Goal: Task Accomplishment & Management: Use online tool/utility

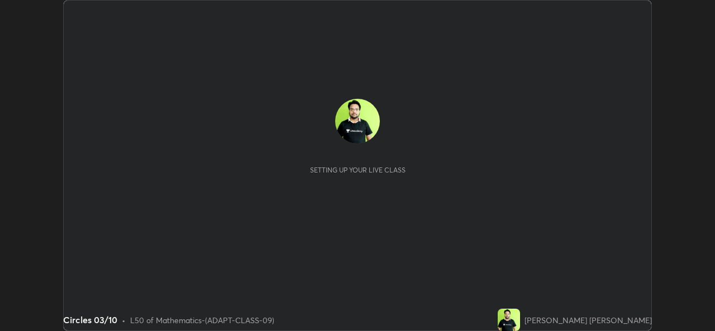
scroll to position [331, 715]
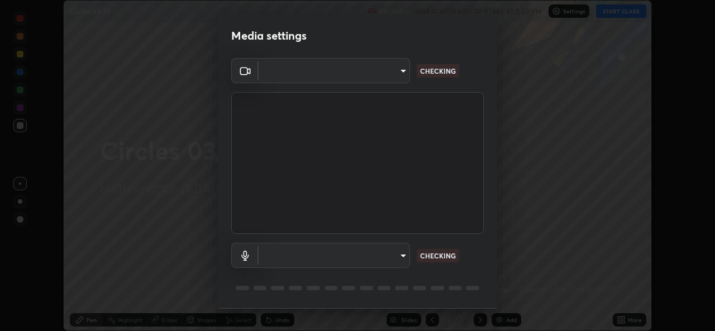
type input "162a4bef6d5de59660943d10e2777e2613c591b7fe343c7323db06c6e3c7e835"
click at [349, 257] on body "Erase all Circles 03/10 Recording WAS SCHEDULED TO START AT 5:50 PM Settings ST…" at bounding box center [357, 165] width 715 height 331
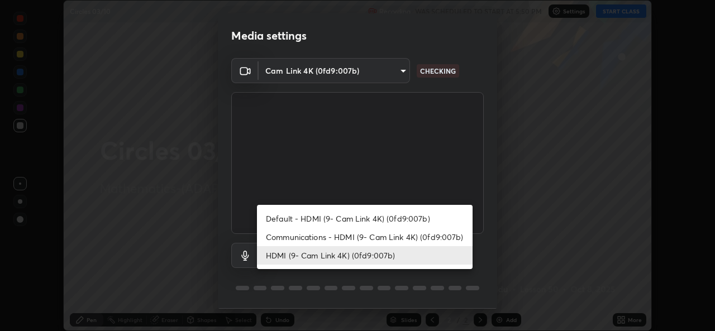
click at [302, 240] on li "Communications - HDMI (9- Cam Link 4K) (0fd9:007b)" at bounding box center [365, 237] width 216 height 18
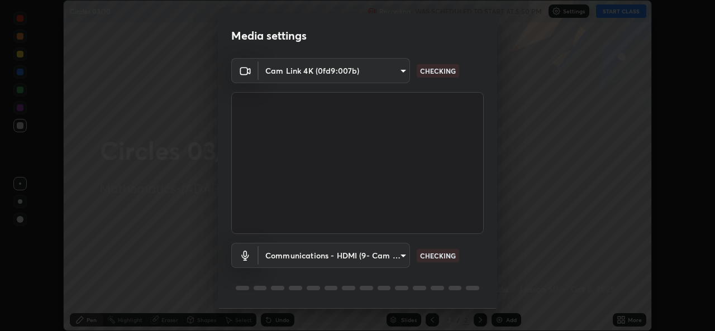
click at [302, 259] on li "HDMI (9- Cam Link 4K) (0fd9:007b)" at bounding box center [337, 255] width 161 height 11
type input "1d4febaa8ec43250a5abd803b4b9017d31c20cfa2482e27e93703920a67056a4"
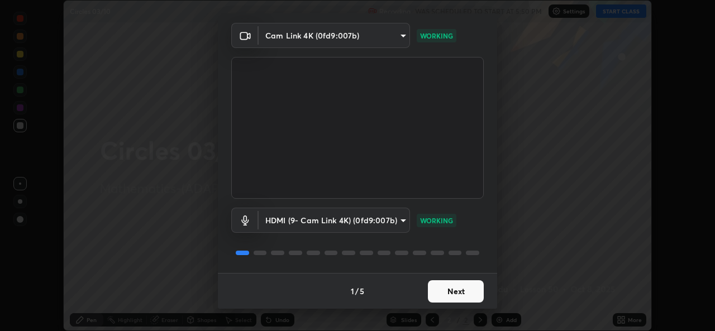
click at [439, 287] on button "Next" at bounding box center [456, 291] width 56 height 22
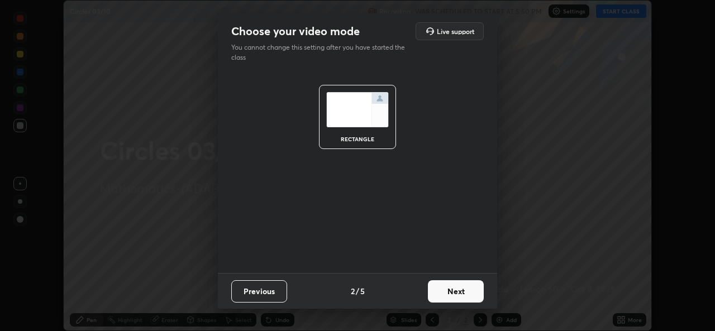
click at [447, 291] on button "Next" at bounding box center [456, 291] width 56 height 22
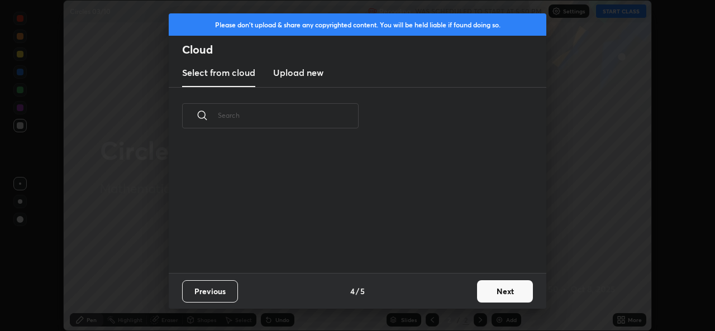
click at [468, 292] on div "Previous 4 / 5 Next" at bounding box center [358, 291] width 378 height 36
click at [479, 293] on button "Next" at bounding box center [505, 291] width 56 height 22
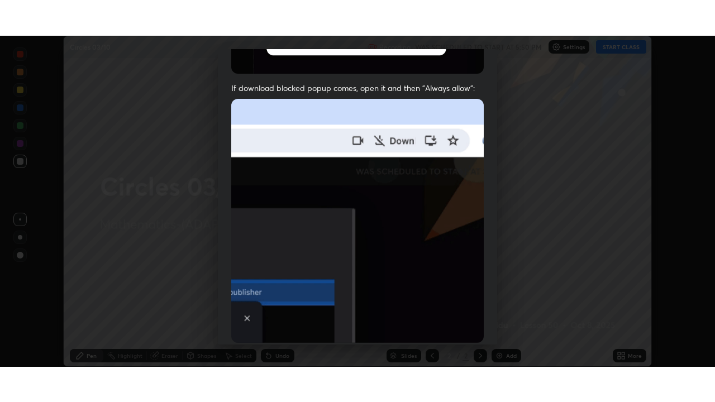
scroll to position [263, 0]
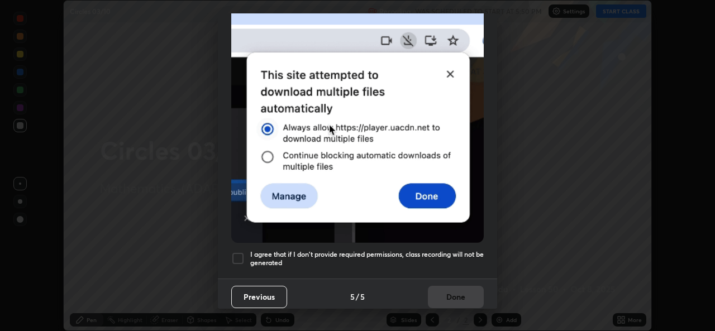
click at [236, 253] on div at bounding box center [237, 258] width 13 height 13
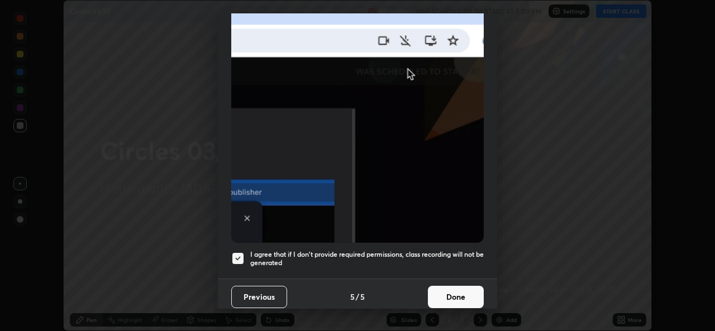
click at [428, 288] on button "Done" at bounding box center [456, 297] width 56 height 22
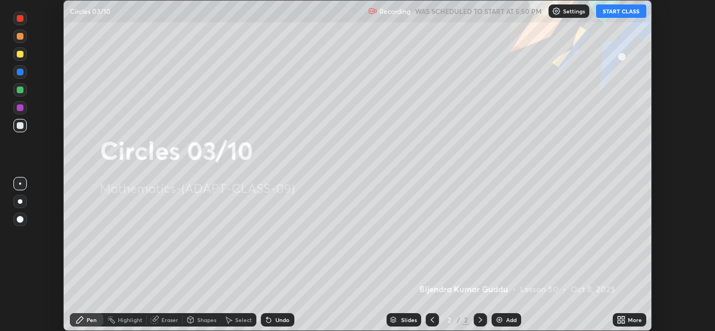
click at [619, 318] on icon at bounding box center [619, 318] width 3 height 3
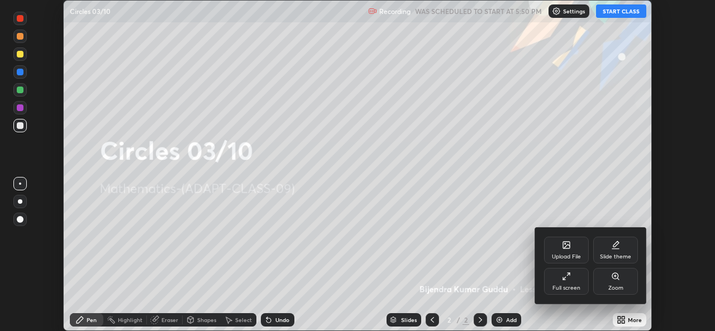
click at [574, 277] on div "Full screen" at bounding box center [566, 281] width 45 height 27
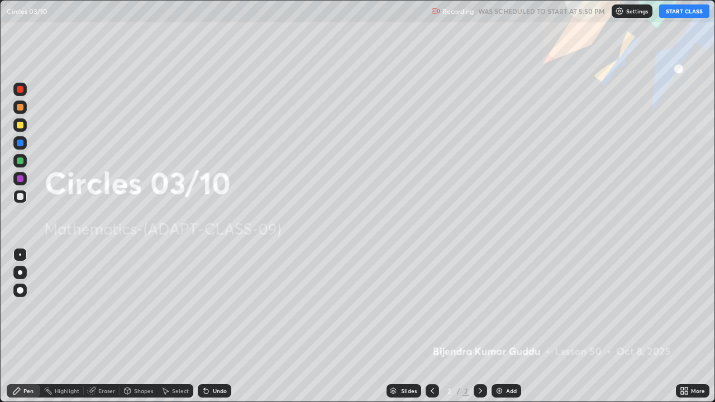
scroll to position [402, 715]
click at [687, 16] on button "START CLASS" at bounding box center [684, 10] width 50 height 13
click at [686, 331] on icon at bounding box center [686, 393] width 3 height 3
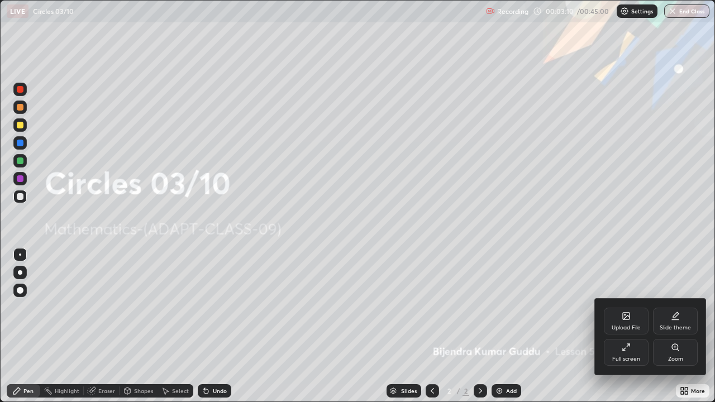
click at [629, 325] on div "Upload File" at bounding box center [626, 328] width 29 height 6
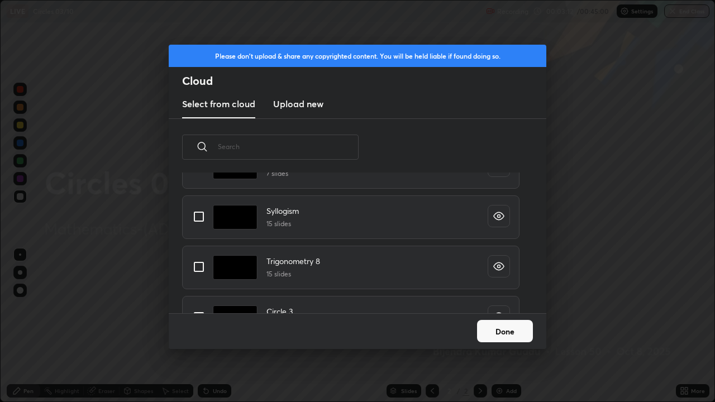
scroll to position [132, 0]
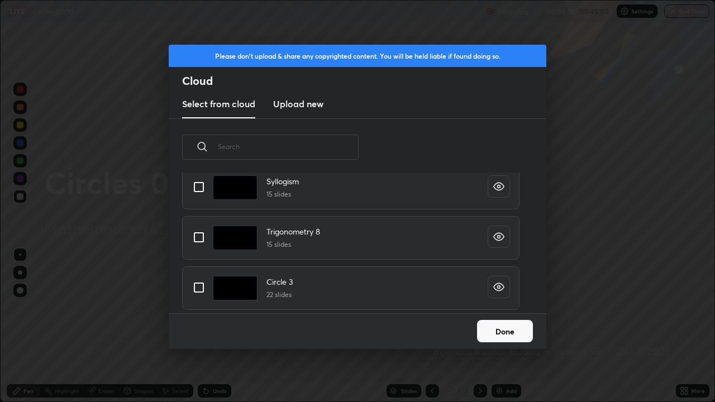
click at [198, 289] on input "grid" at bounding box center [198, 287] width 23 height 23
checkbox input "true"
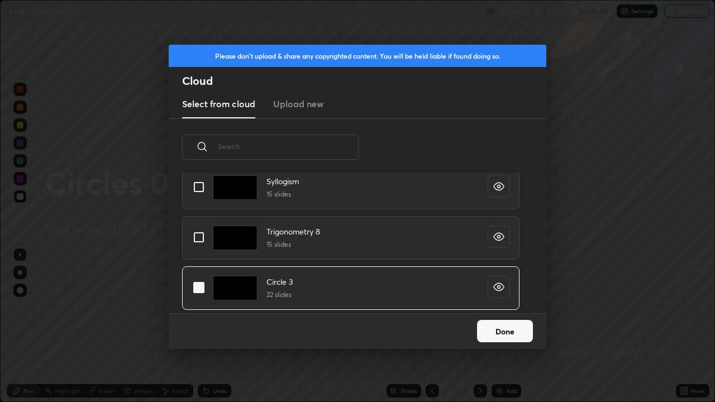
click at [492, 331] on button "Done" at bounding box center [505, 331] width 56 height 22
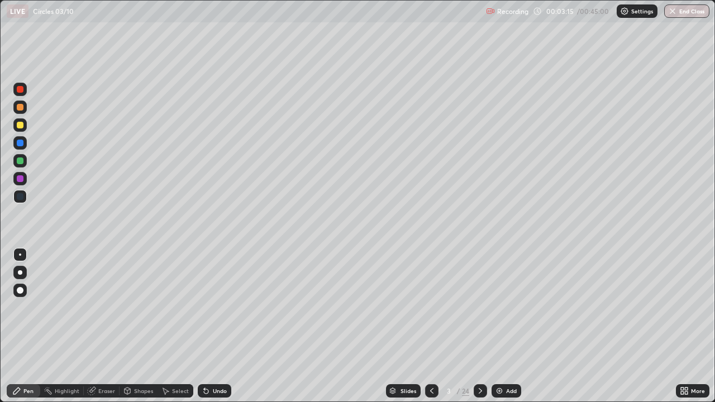
click at [479, 331] on icon at bounding box center [480, 391] width 9 height 9
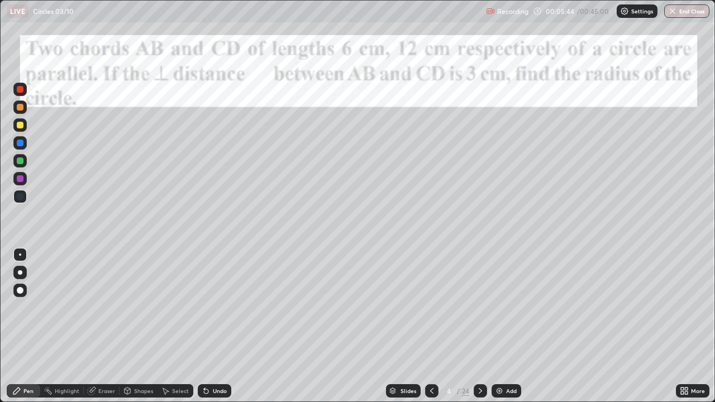
click at [131, 331] on div "Shapes" at bounding box center [139, 390] width 38 height 13
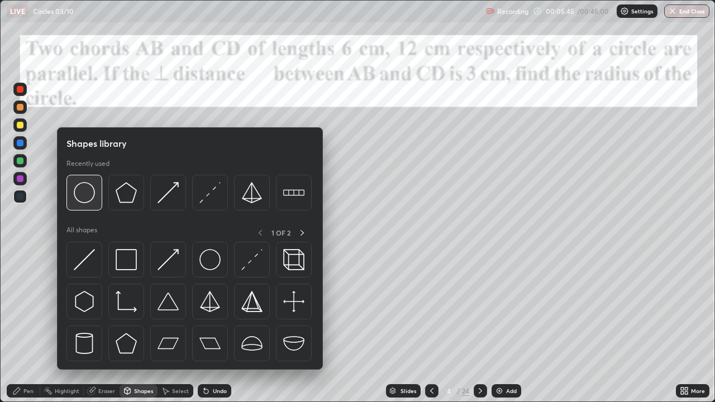
click at [94, 201] on img at bounding box center [84, 192] width 21 height 21
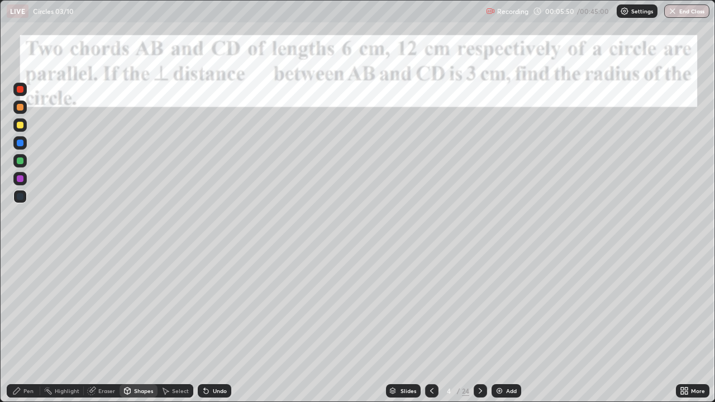
click at [18, 160] on div at bounding box center [20, 161] width 7 height 7
click at [25, 123] on div at bounding box center [19, 124] width 13 height 13
click at [31, 331] on div "Pen" at bounding box center [28, 391] width 10 height 6
click at [24, 165] on div at bounding box center [19, 160] width 13 height 13
click at [26, 183] on div at bounding box center [19, 178] width 13 height 13
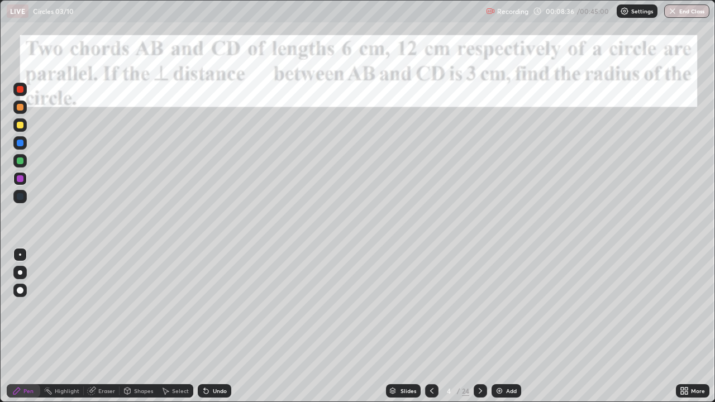
click at [24, 125] on div at bounding box center [19, 124] width 13 height 13
click at [21, 179] on div at bounding box center [20, 178] width 7 height 7
click at [23, 145] on div at bounding box center [19, 142] width 13 height 13
click at [21, 92] on div at bounding box center [20, 89] width 7 height 7
click at [20, 92] on div at bounding box center [20, 89] width 7 height 7
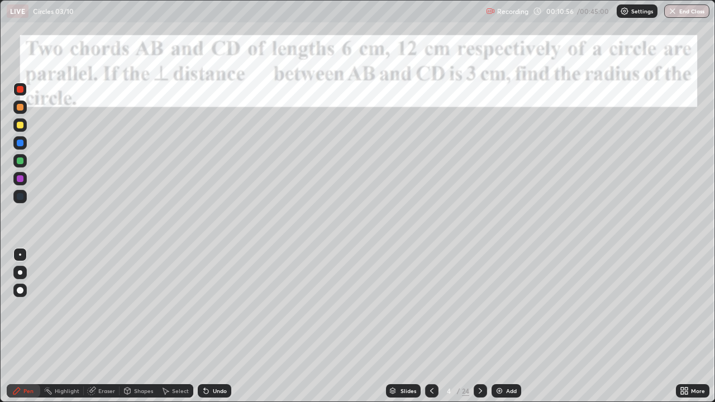
click at [18, 148] on div at bounding box center [19, 142] width 13 height 13
click at [18, 162] on div at bounding box center [20, 161] width 7 height 7
click at [15, 161] on div at bounding box center [19, 160] width 13 height 13
click at [20, 180] on div at bounding box center [20, 178] width 7 height 7
click at [20, 161] on div at bounding box center [20, 161] width 7 height 7
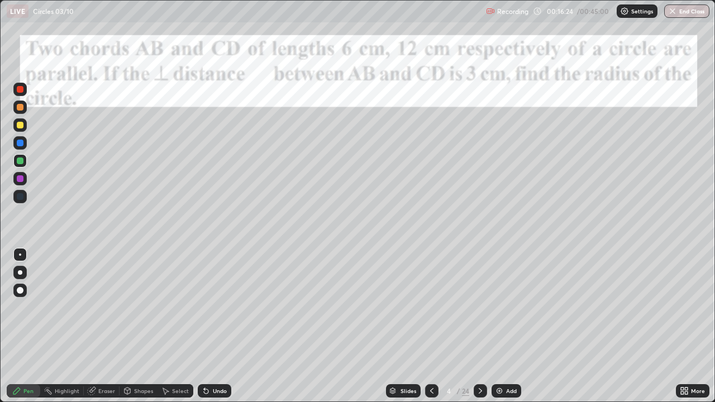
click at [486, 331] on div at bounding box center [480, 390] width 13 height 13
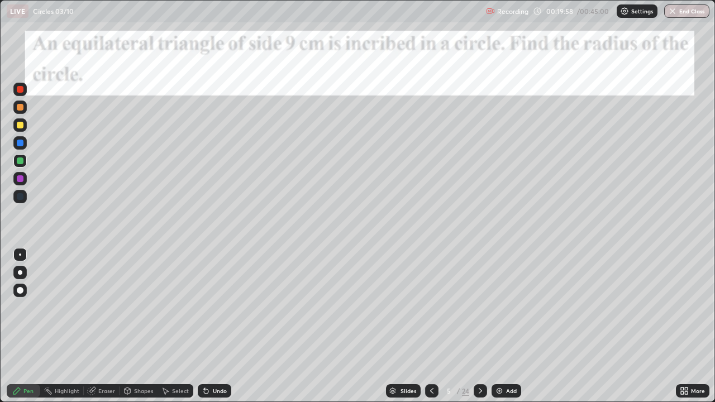
click at [21, 179] on div at bounding box center [20, 178] width 7 height 7
click at [22, 126] on div at bounding box center [20, 125] width 7 height 7
click at [25, 160] on div at bounding box center [19, 160] width 13 height 13
click at [21, 179] on div at bounding box center [20, 178] width 7 height 7
click at [479, 331] on icon at bounding box center [480, 391] width 9 height 9
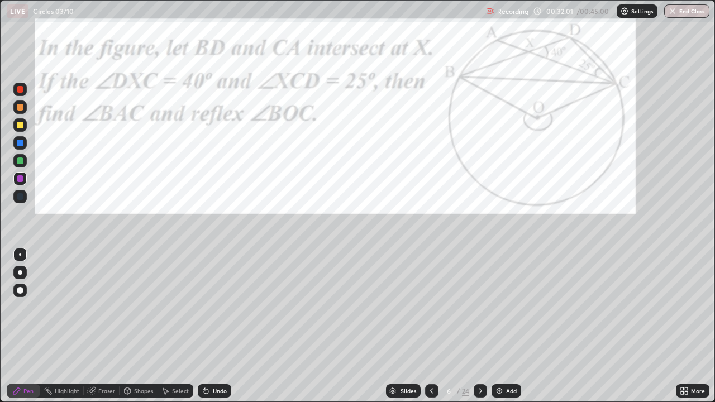
click at [479, 331] on icon at bounding box center [480, 391] width 9 height 9
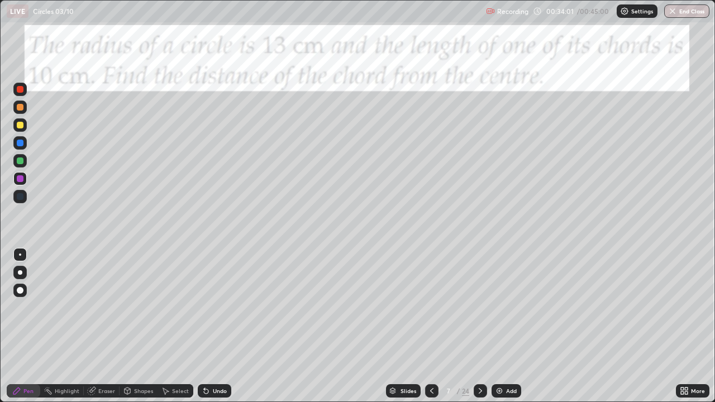
click at [137, 331] on div "Shapes" at bounding box center [143, 391] width 19 height 6
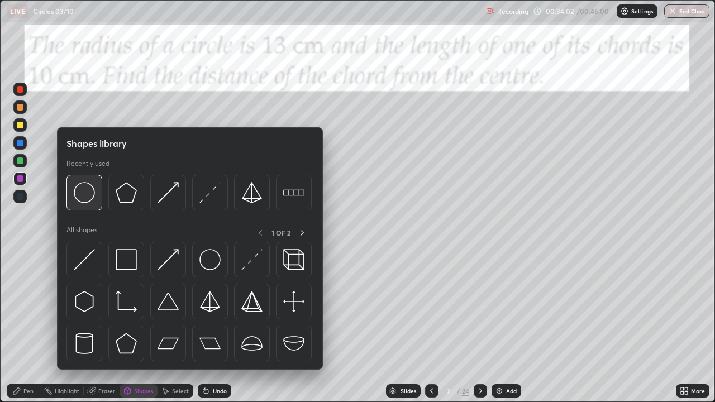
click at [88, 198] on img at bounding box center [84, 192] width 21 height 21
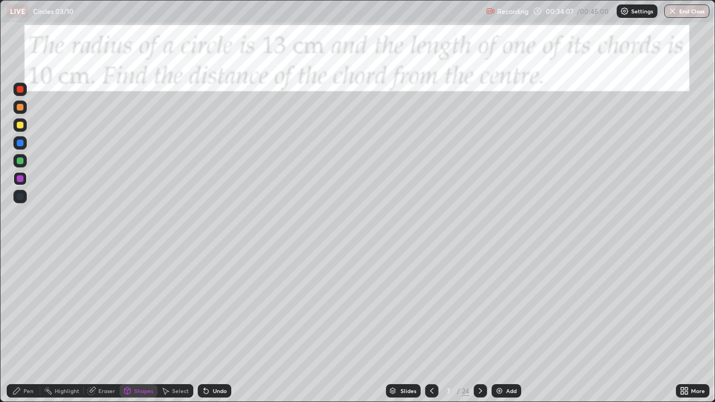
click at [21, 159] on div at bounding box center [20, 161] width 7 height 7
click at [28, 331] on div "Pen" at bounding box center [28, 391] width 10 height 6
click at [23, 331] on div "Pen" at bounding box center [28, 391] width 10 height 6
click at [484, 331] on icon at bounding box center [480, 391] width 9 height 9
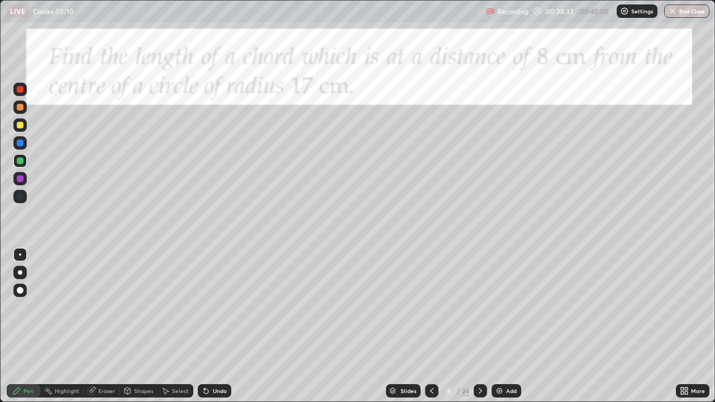
click at [21, 125] on div at bounding box center [20, 125] width 7 height 7
click at [479, 331] on icon at bounding box center [480, 391] width 9 height 9
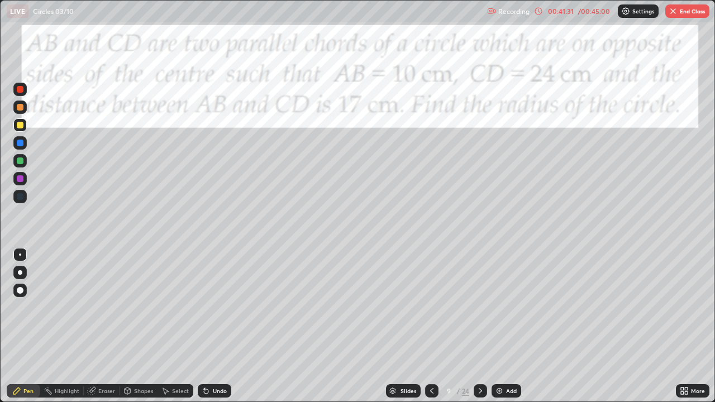
click at [206, 331] on icon at bounding box center [206, 391] width 4 height 4
click at [97, 331] on div "Eraser" at bounding box center [102, 390] width 36 height 13
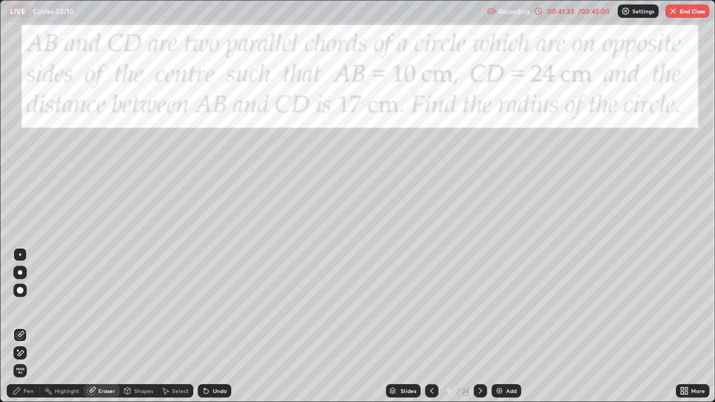
click at [127, 331] on icon at bounding box center [128, 390] width 6 height 2
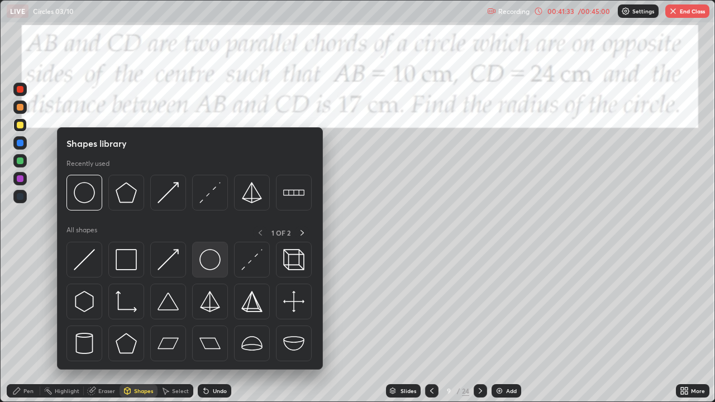
click at [214, 258] on img at bounding box center [209, 259] width 21 height 21
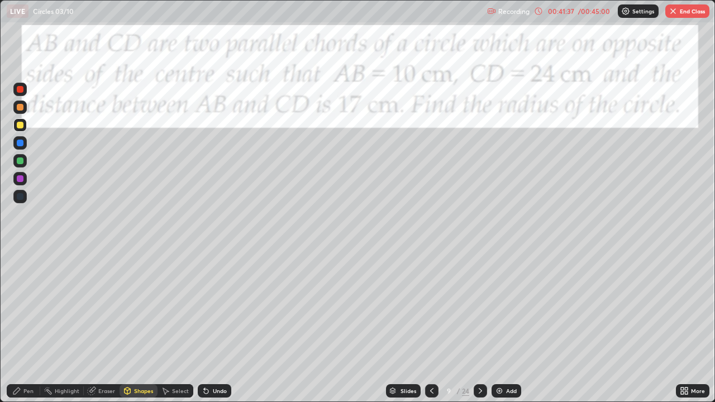
click at [23, 331] on div "Pen" at bounding box center [24, 390] width 34 height 13
click at [21, 161] on div at bounding box center [20, 161] width 7 height 7
click at [22, 178] on div at bounding box center [20, 178] width 7 height 7
click at [436, 331] on div at bounding box center [431, 390] width 13 height 13
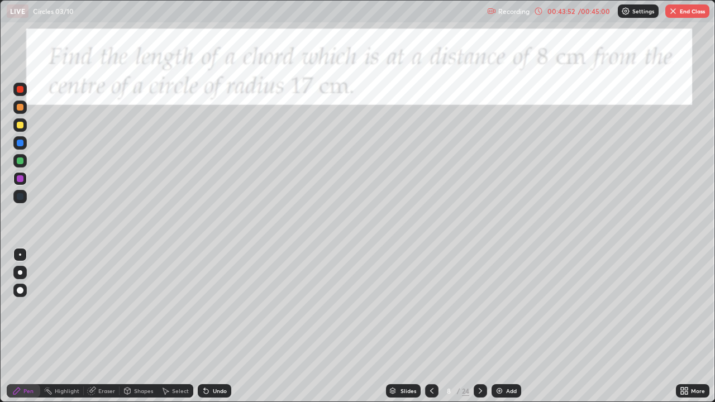
click at [431, 331] on icon at bounding box center [431, 391] width 9 height 9
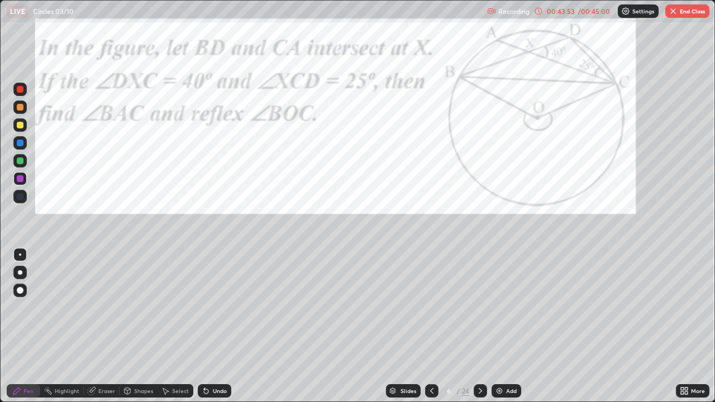
click at [431, 331] on icon at bounding box center [431, 391] width 9 height 9
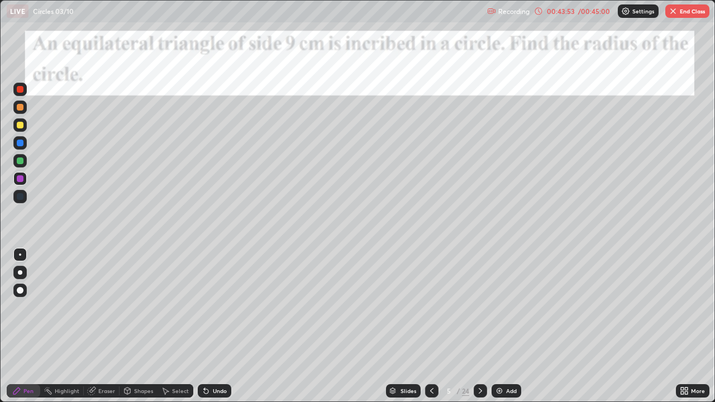
click at [431, 331] on icon at bounding box center [431, 391] width 9 height 9
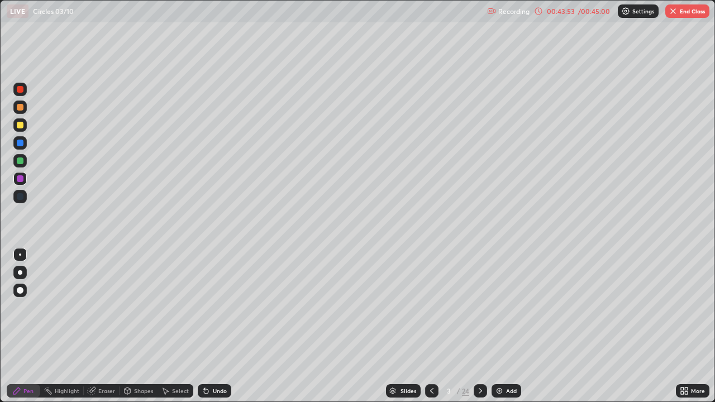
click at [431, 331] on icon at bounding box center [431, 391] width 9 height 9
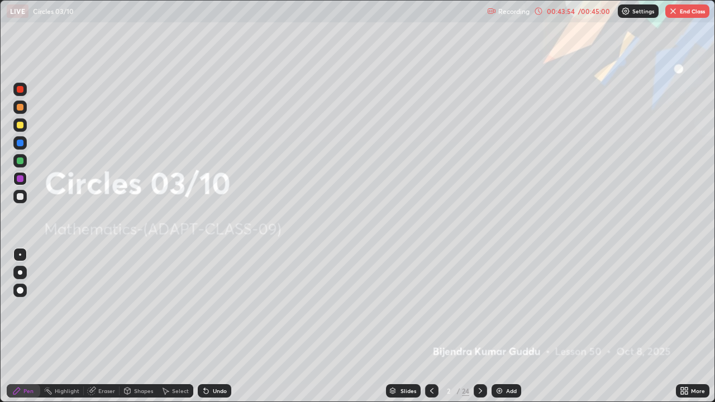
click at [479, 331] on icon at bounding box center [480, 391] width 3 height 6
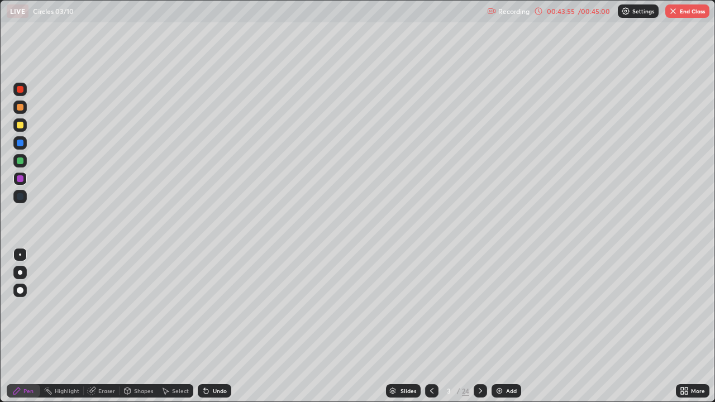
click at [479, 331] on icon at bounding box center [480, 391] width 9 height 9
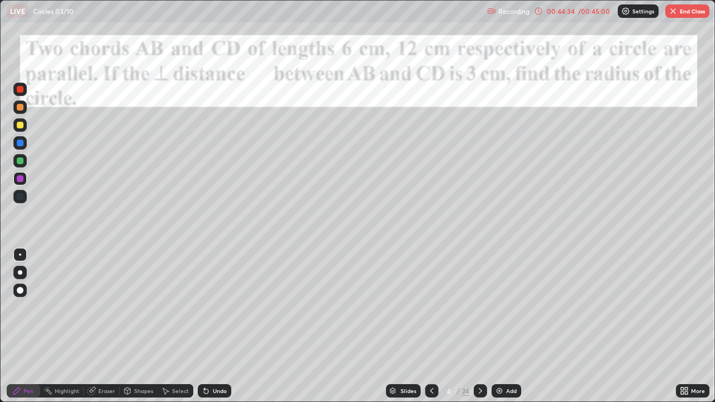
click at [480, 331] on icon at bounding box center [480, 391] width 3 height 6
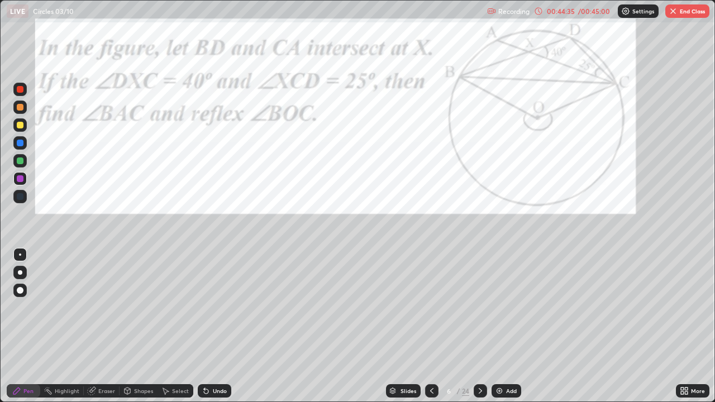
click at [683, 11] on button "End Class" at bounding box center [687, 10] width 44 height 13
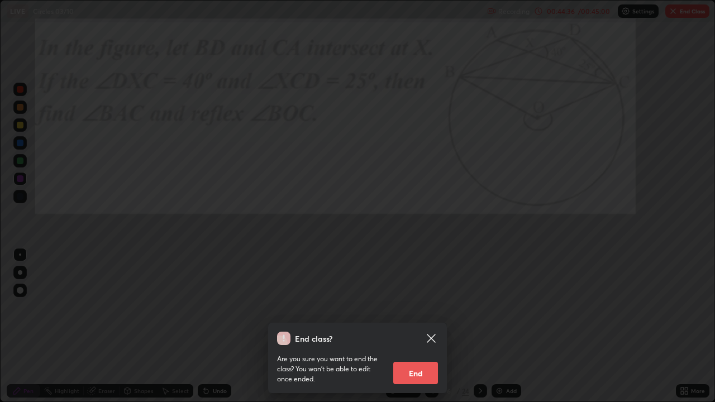
click at [425, 331] on button "End" at bounding box center [415, 373] width 45 height 22
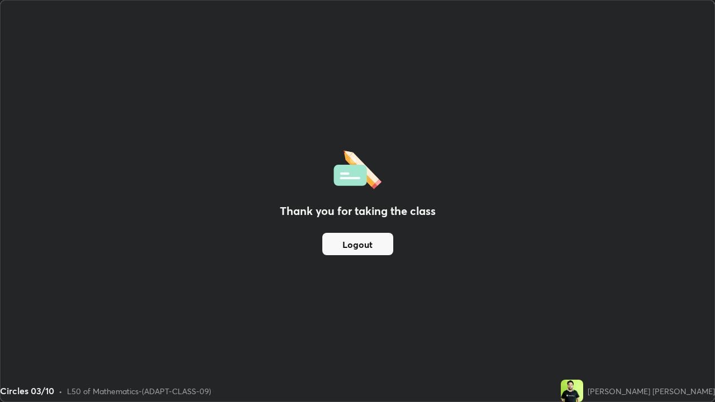
click at [356, 241] on button "Logout" at bounding box center [357, 244] width 71 height 22
